Goal: Check status

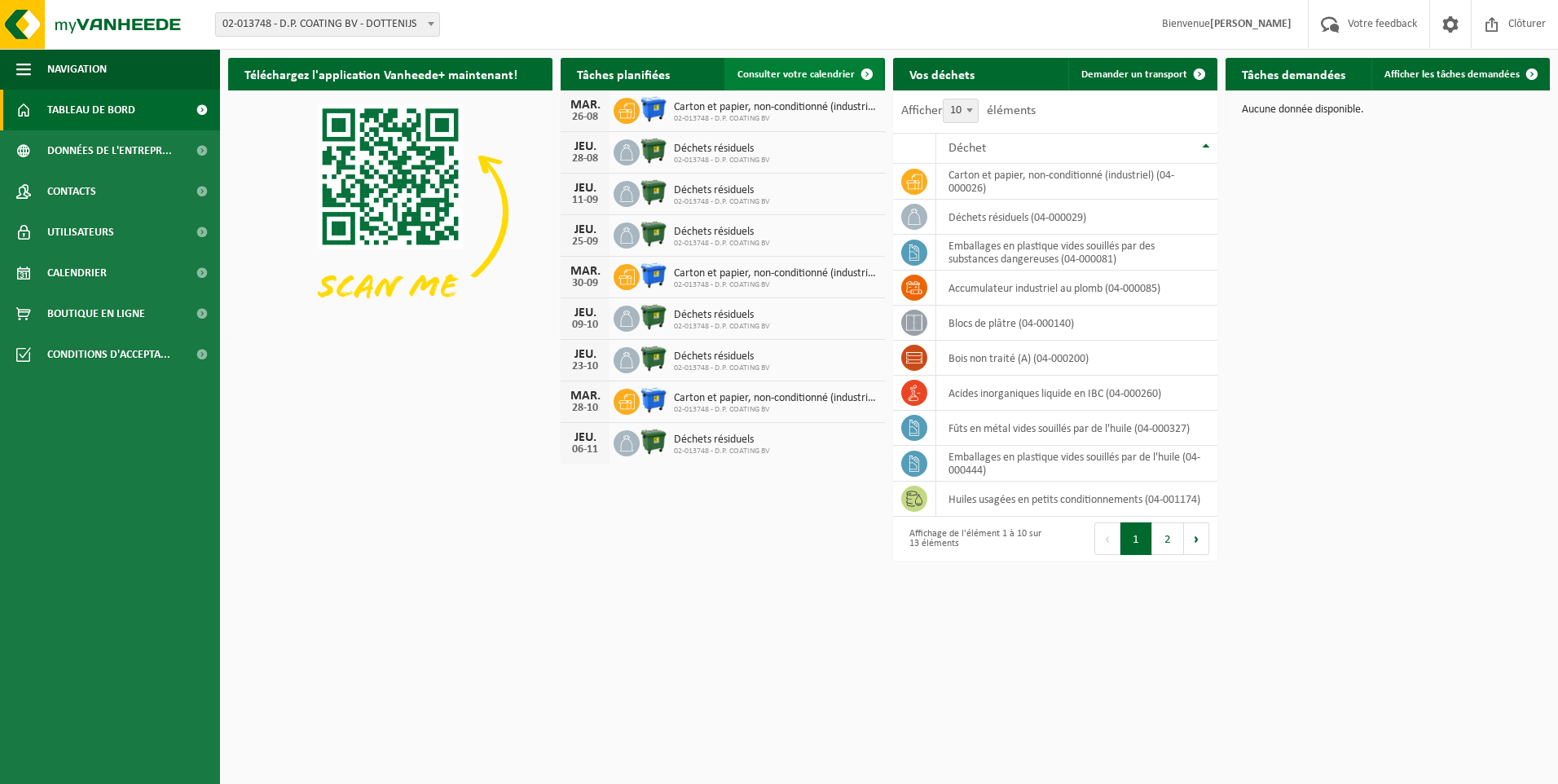
click at [814, 74] on span "Consulter votre calendrier" at bounding box center [795, 74] width 117 height 10
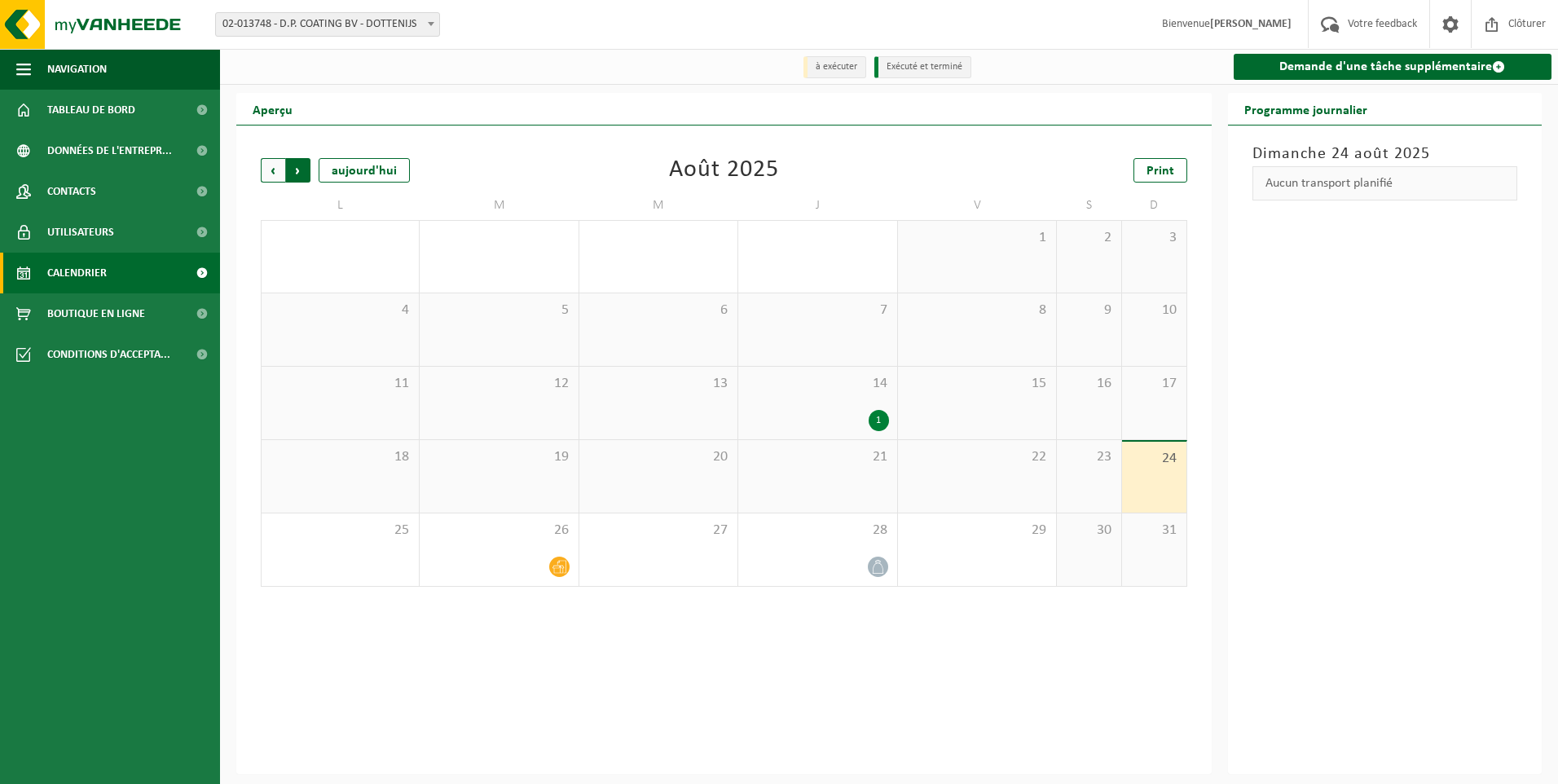
click at [272, 172] on span "Précédent" at bounding box center [273, 170] width 24 height 24
click at [812, 272] on div "1" at bounding box center [817, 274] width 141 height 22
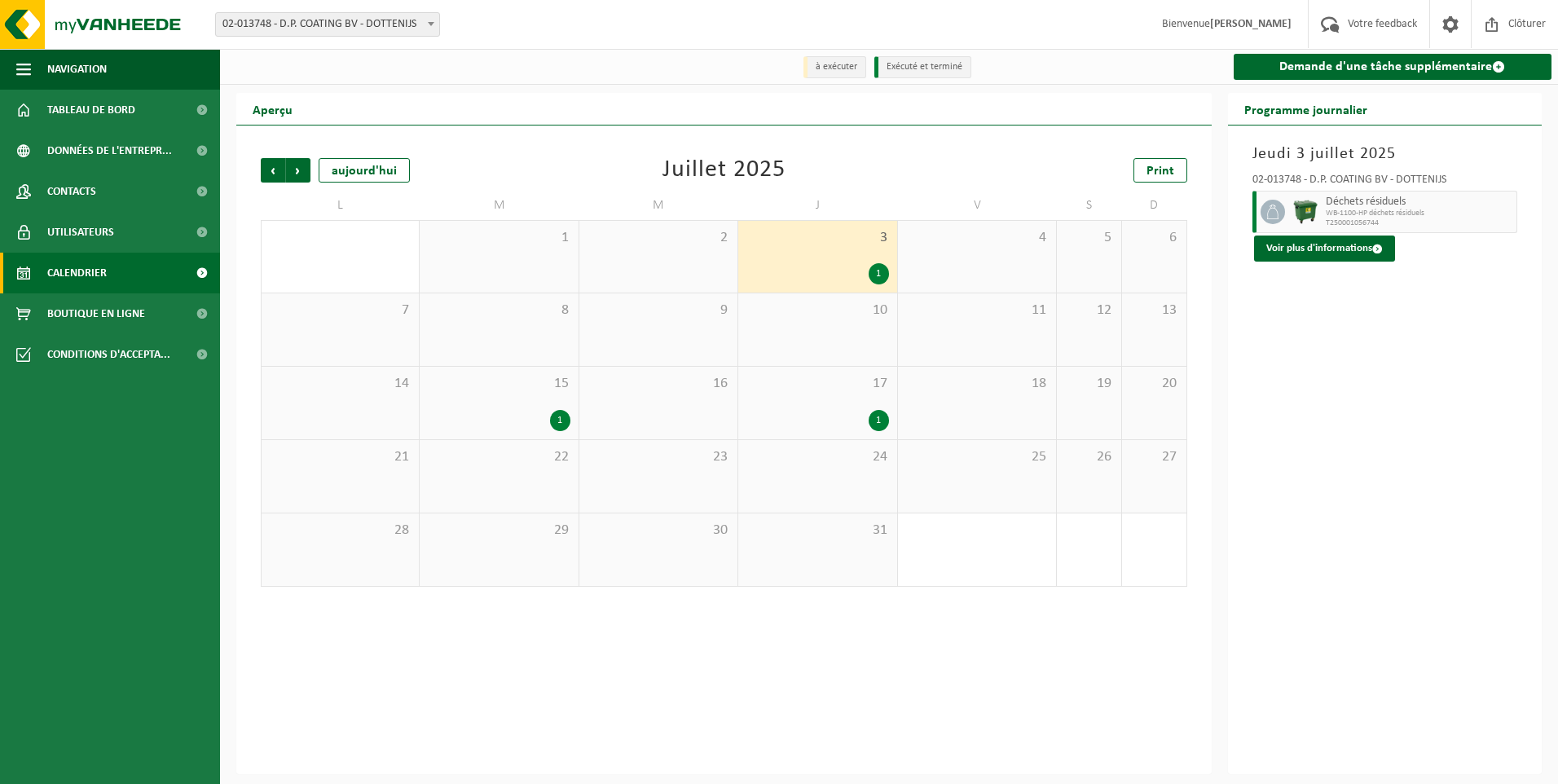
click at [498, 416] on div "1" at bounding box center [498, 420] width 141 height 22
